Goal: Share content

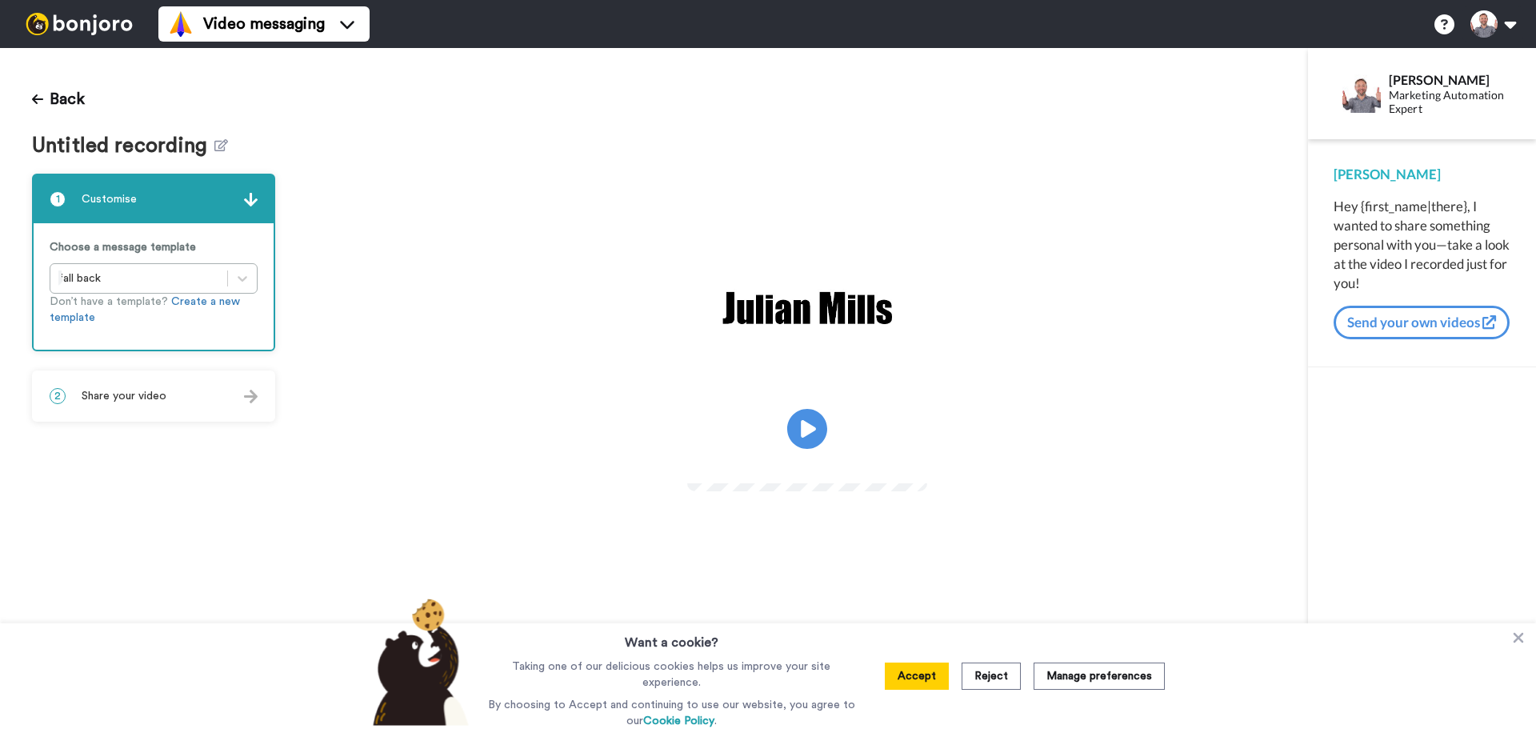
click at [180, 402] on div "2 Share your video" at bounding box center [154, 396] width 240 height 48
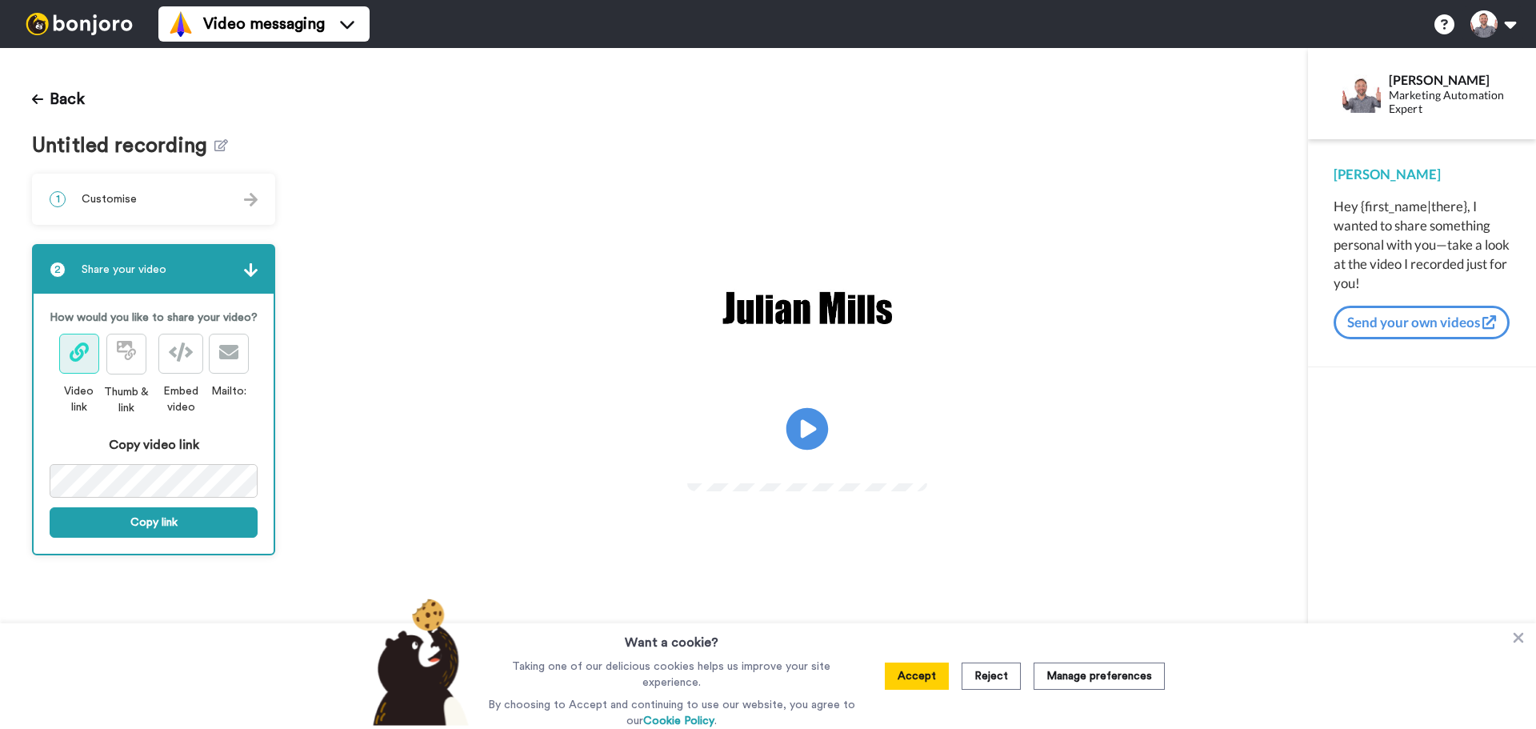
click at [799, 418] on icon at bounding box center [808, 429] width 42 height 42
click at [802, 419] on icon at bounding box center [808, 429] width 42 height 42
click at [129, 516] on button "Copy link" at bounding box center [154, 522] width 208 height 30
